Goal: Task Accomplishment & Management: Use online tool/utility

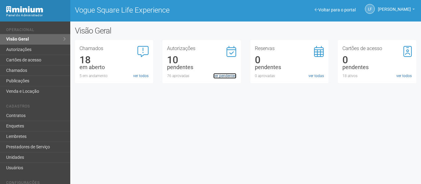
click at [225, 76] on link "ver pendentes" at bounding box center [224, 76] width 23 height 6
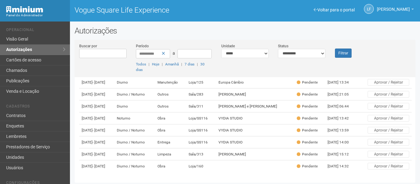
scroll to position [62, 0]
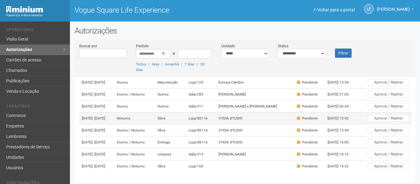
click at [186, 124] on td "Obra" at bounding box center [170, 119] width 31 height 12
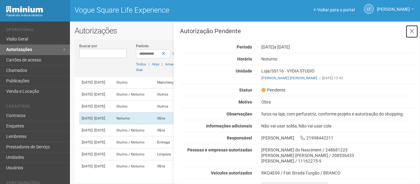
click at [409, 31] on icon at bounding box center [411, 31] width 5 height 6
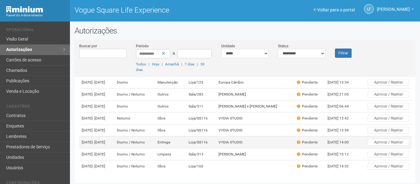
scroll to position [87, 0]
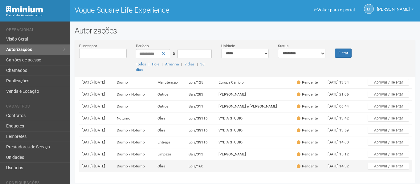
click at [155, 163] on td "Diurno / Noturno" at bounding box center [134, 167] width 41 height 12
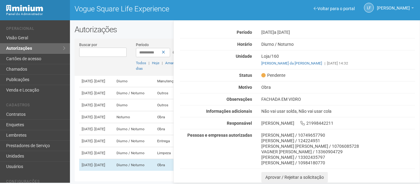
scroll to position [2, 0]
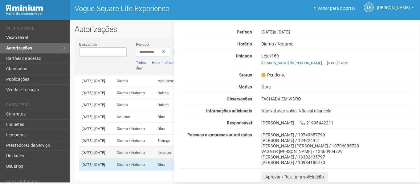
click at [151, 147] on td "Diurno / Noturno" at bounding box center [134, 153] width 41 height 12
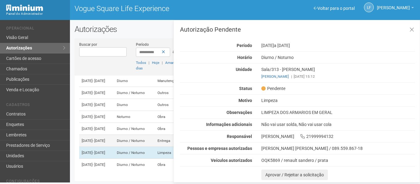
click at [155, 135] on td "Diurno / Noturno" at bounding box center [134, 141] width 41 height 12
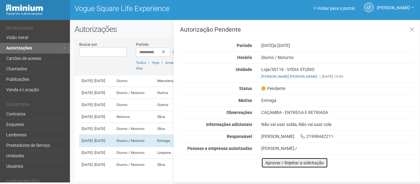
click at [274, 159] on button "Aprovar / Rejeitar a solicitação" at bounding box center [294, 163] width 67 height 10
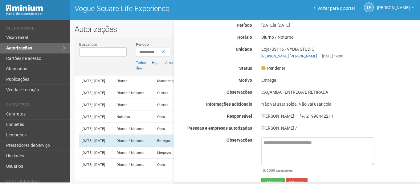
scroll to position [30, 0]
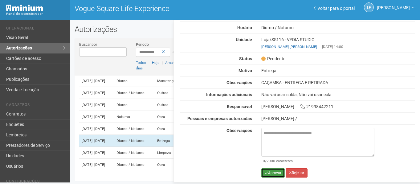
click at [273, 172] on button "Aprovar" at bounding box center [272, 173] width 23 height 9
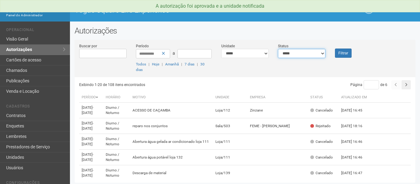
click at [300, 55] on select "**********" at bounding box center [301, 53] width 47 height 9
select select "*"
click at [278, 49] on select "**********" at bounding box center [301, 53] width 47 height 9
click at [348, 52] on button "Filtrar" at bounding box center [343, 53] width 17 height 9
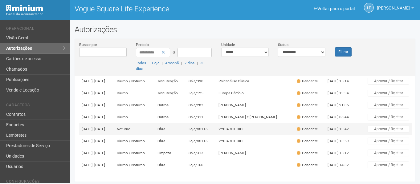
scroll to position [2, 0]
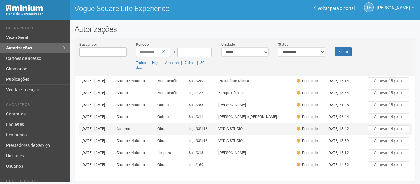
click at [186, 123] on td "Obra" at bounding box center [170, 129] width 31 height 12
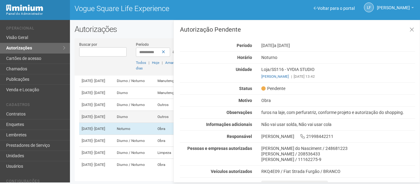
click at [153, 111] on td "Diurno" at bounding box center [134, 117] width 41 height 12
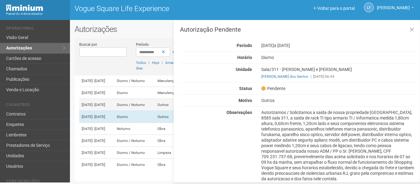
click at [150, 99] on td "Diurno / Noturno" at bounding box center [134, 105] width 41 height 12
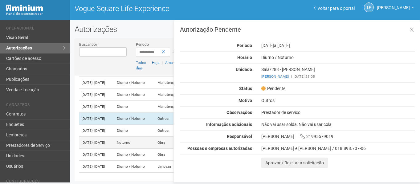
scroll to position [10, 0]
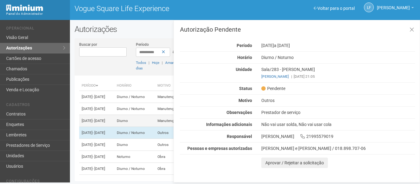
click at [142, 126] on td "Diurno" at bounding box center [134, 121] width 41 height 12
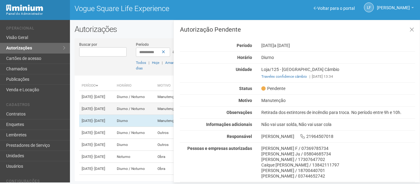
click at [146, 114] on td "Diurno / Noturno" at bounding box center [134, 109] width 41 height 12
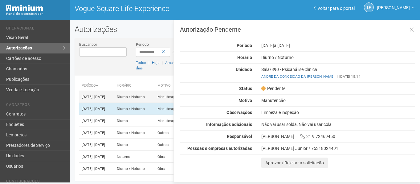
click at [148, 100] on td "Diurno / Noturno" at bounding box center [134, 97] width 41 height 12
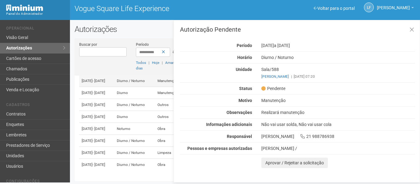
scroll to position [72, 0]
click at [114, 147] on td "12/09/2025 - 14/09/2025" at bounding box center [96, 153] width 35 height 12
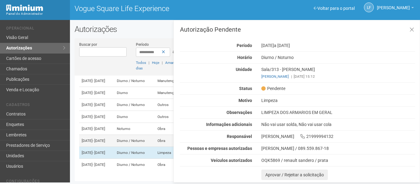
click at [114, 135] on td "11/09/2025 - 13/09/2025" at bounding box center [96, 141] width 35 height 12
